Goal: Navigation & Orientation: Find specific page/section

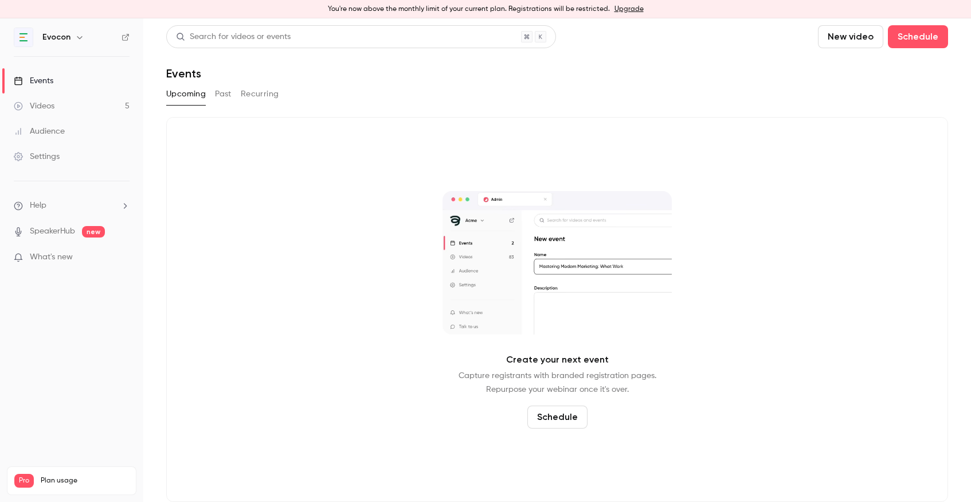
click at [57, 108] on link "Videos 5" at bounding box center [71, 105] width 143 height 25
